Goal: Transaction & Acquisition: Purchase product/service

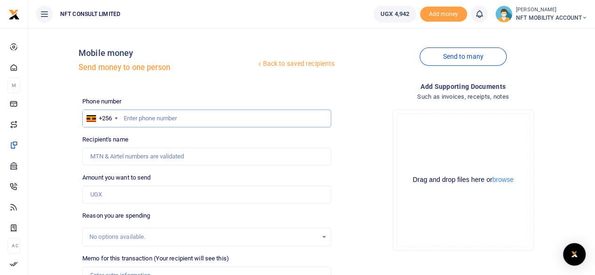
click at [144, 120] on input "text" at bounding box center [206, 119] width 249 height 18
type input "0789164547"
type input "[PERSON_NAME]"
type input "0789164547"
click at [139, 191] on input "Amount you want to send" at bounding box center [206, 195] width 249 height 18
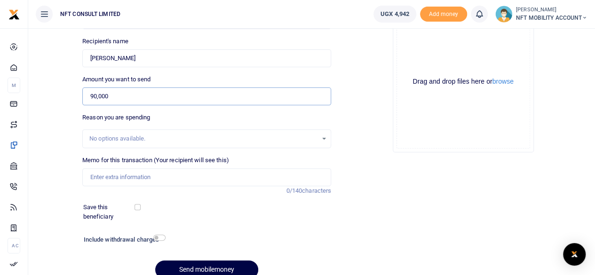
scroll to position [140, 0]
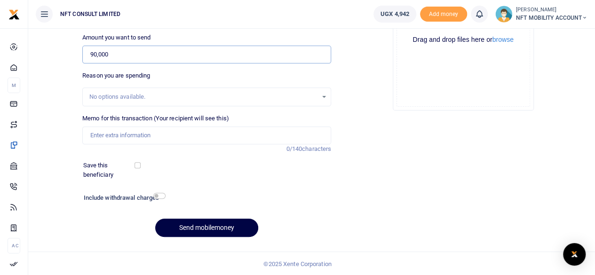
type input "90,000"
click at [156, 199] on h6 "Include withdrawal charges" at bounding box center [123, 198] width 78 height 8
click at [155, 194] on input "checkbox" at bounding box center [159, 196] width 12 height 6
checkbox input "true"
